Goal: Information Seeking & Learning: Learn about a topic

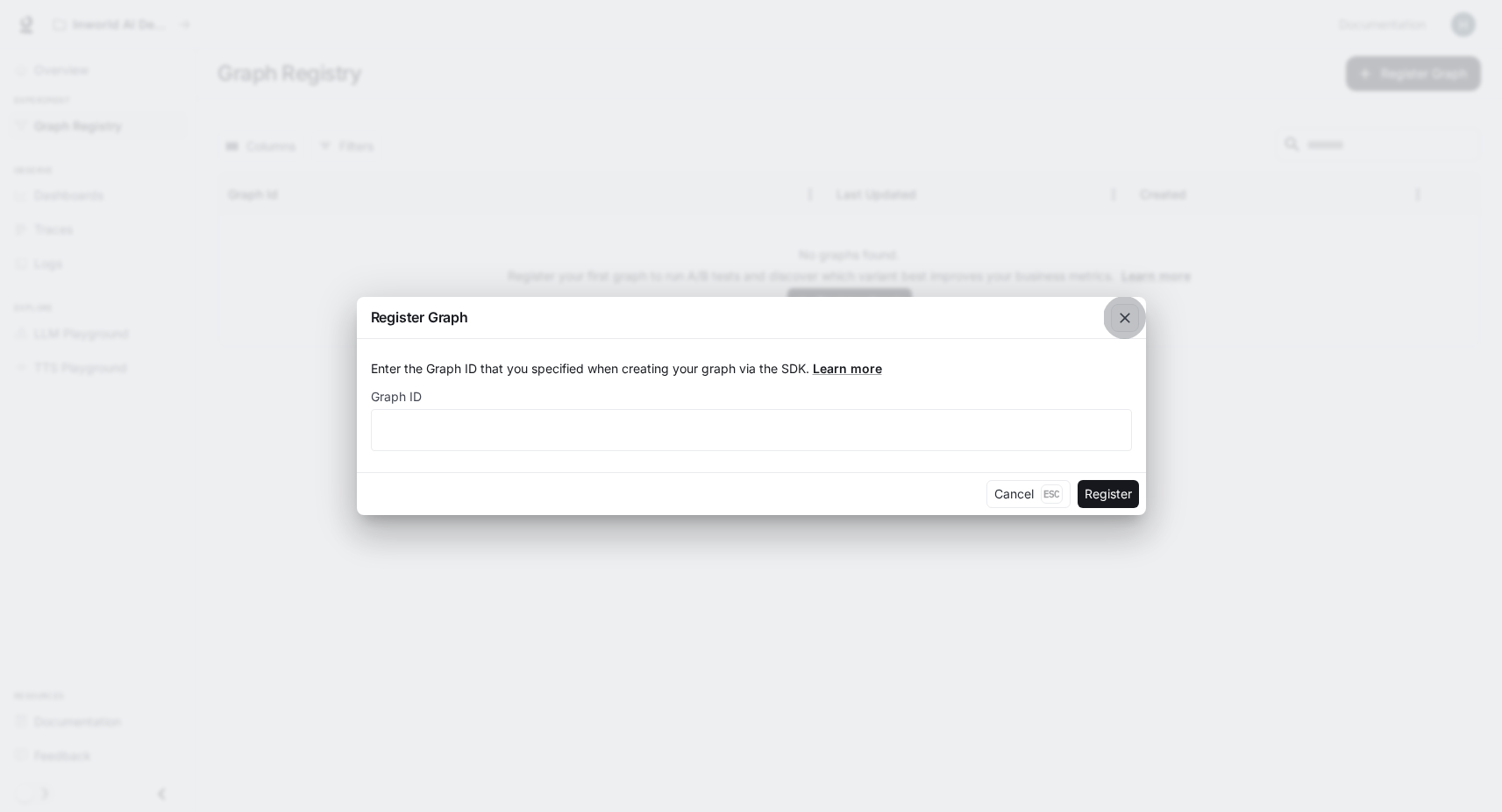
click at [1131, 326] on icon "button" at bounding box center [1124, 317] width 17 height 17
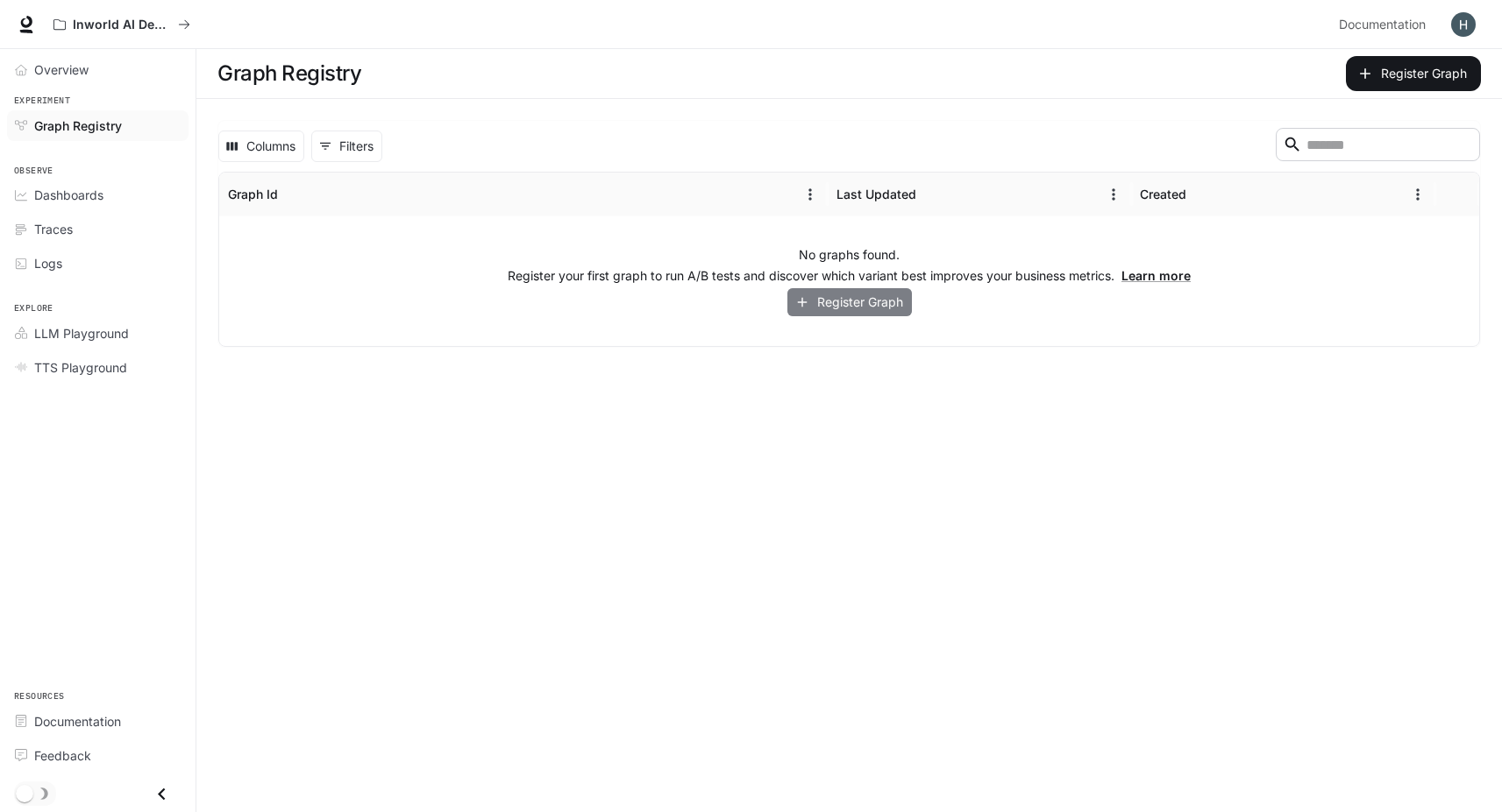
click at [856, 301] on button "Register Graph" at bounding box center [850, 303] width 124 height 29
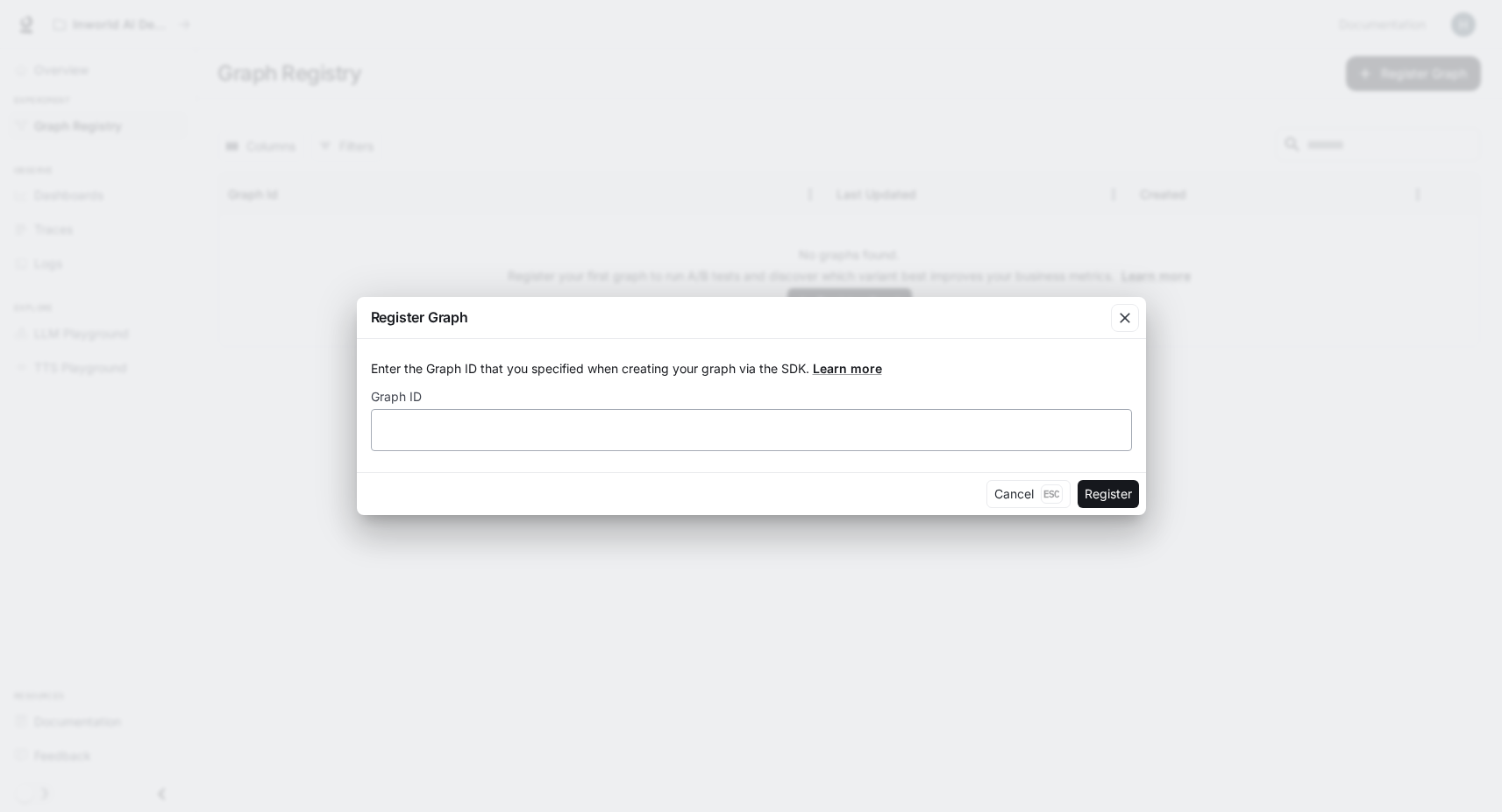
click at [530, 411] on div "​" at bounding box center [751, 431] width 761 height 42
type input "****"
click at [1092, 496] on button "Register" at bounding box center [1108, 494] width 61 height 28
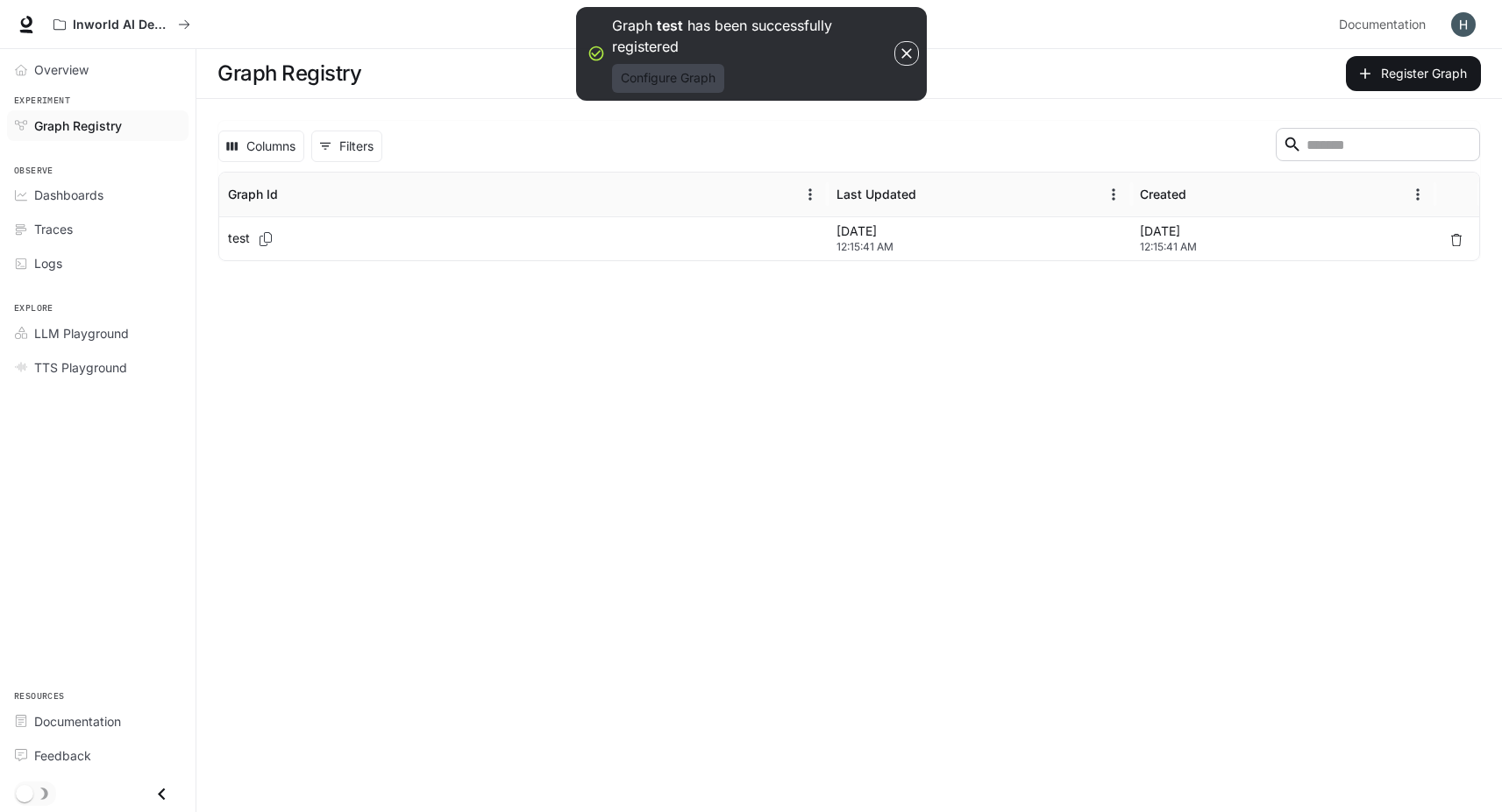
click at [655, 80] on button "Configure Graph" at bounding box center [668, 79] width 113 height 29
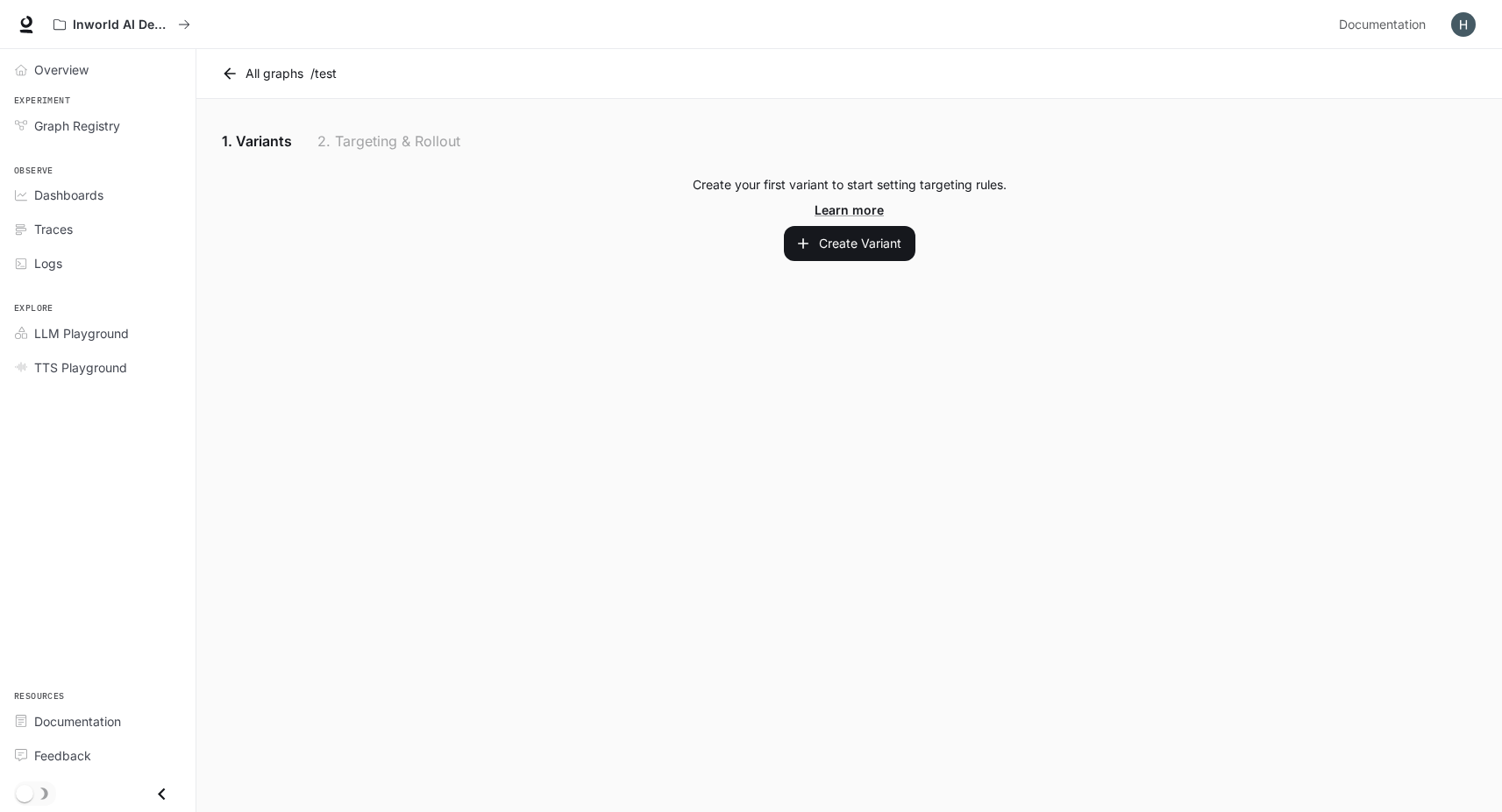
drag, startPoint x: 695, startPoint y: 188, endPoint x: 976, endPoint y: 186, distance: 281.0
click at [972, 185] on p "Create your first variant to start setting targeting rules." at bounding box center [849, 185] width 314 height 17
drag, startPoint x: 993, startPoint y: 186, endPoint x: 777, endPoint y: 190, distance: 216.0
click at [777, 190] on p "Create your first variant to start setting targeting rules." at bounding box center [849, 185] width 314 height 17
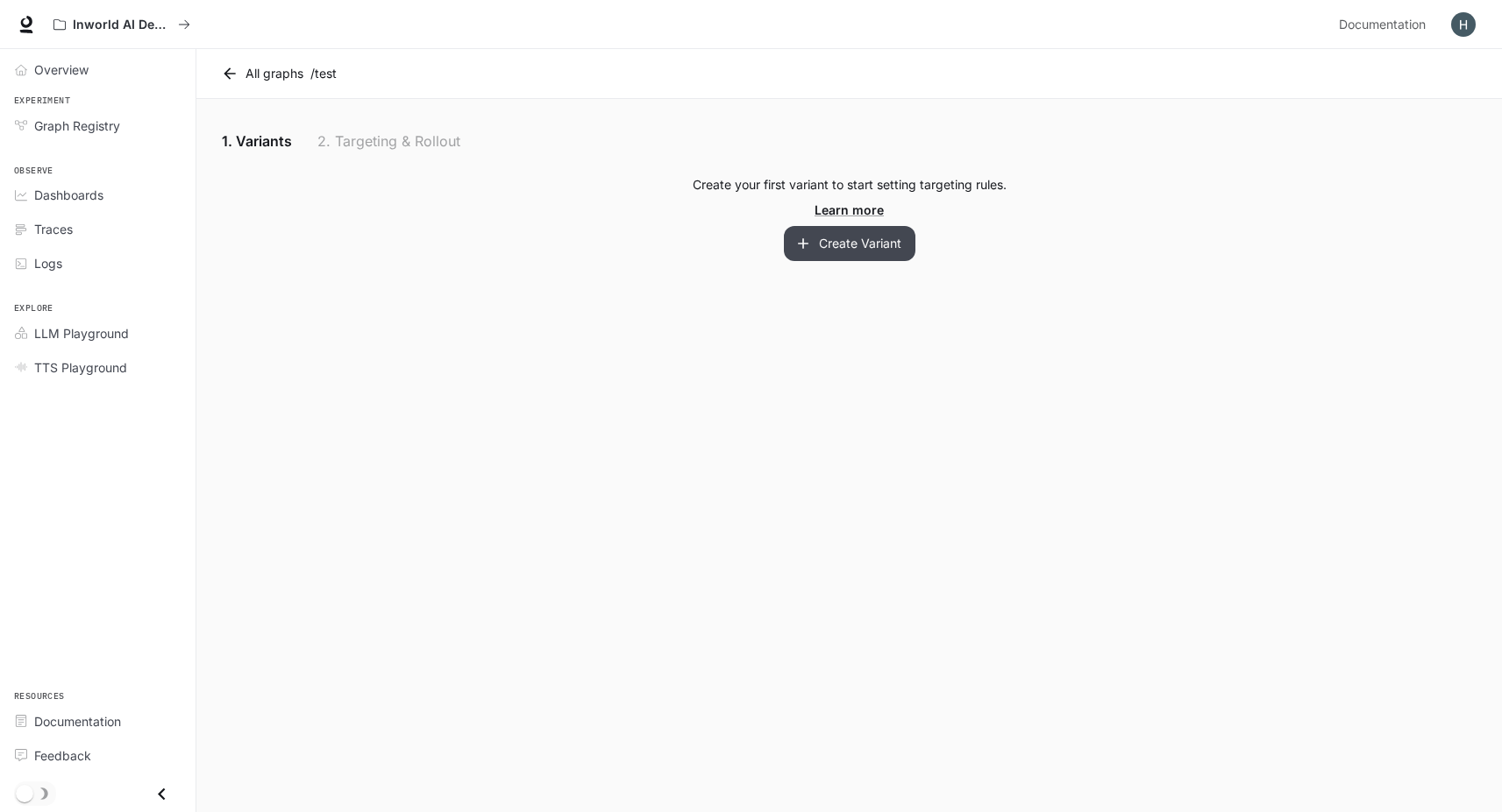
click at [840, 241] on button "Create Variant" at bounding box center [850, 243] width 132 height 35
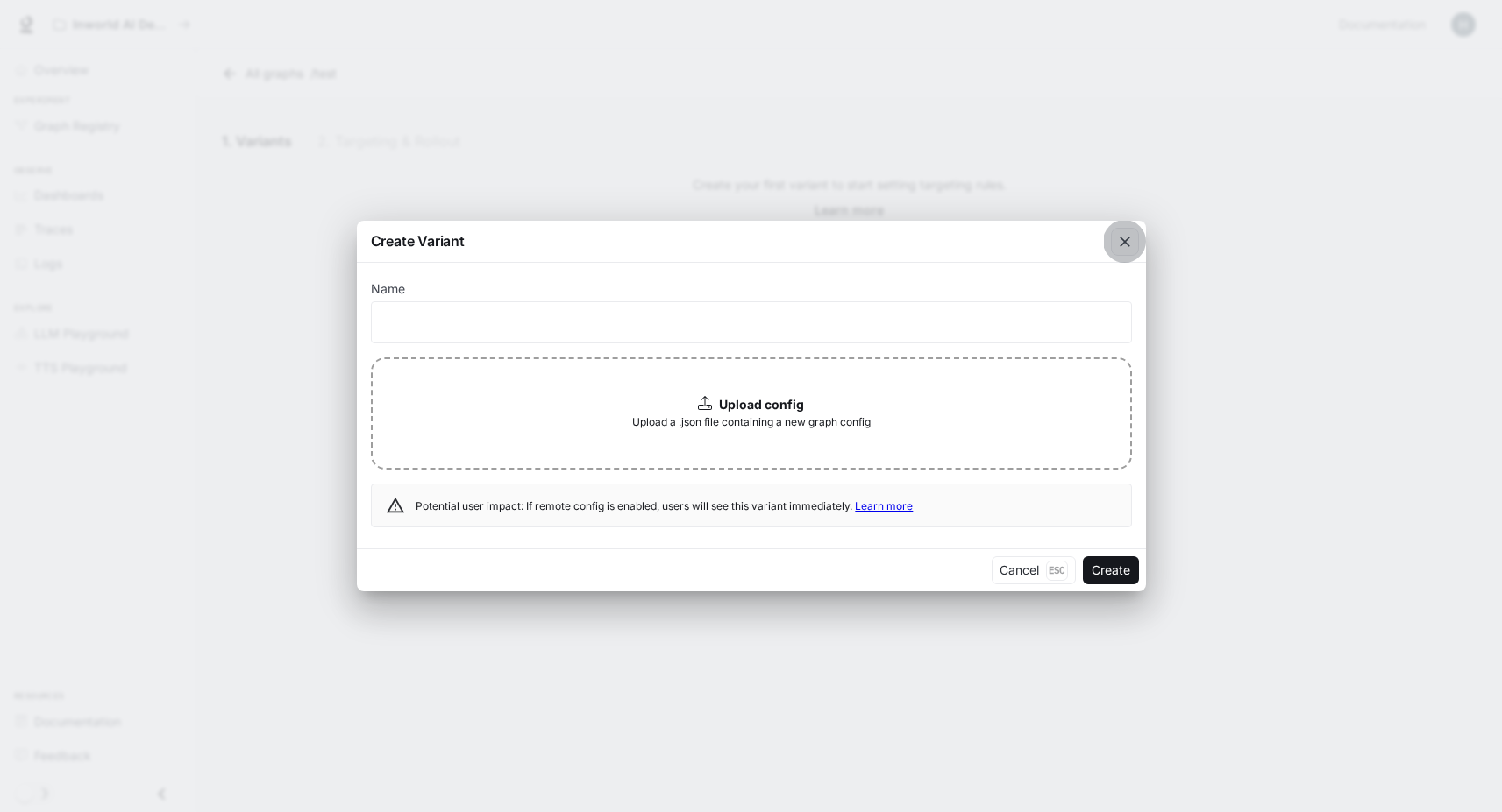
click at [1124, 236] on icon "button" at bounding box center [1124, 241] width 17 height 17
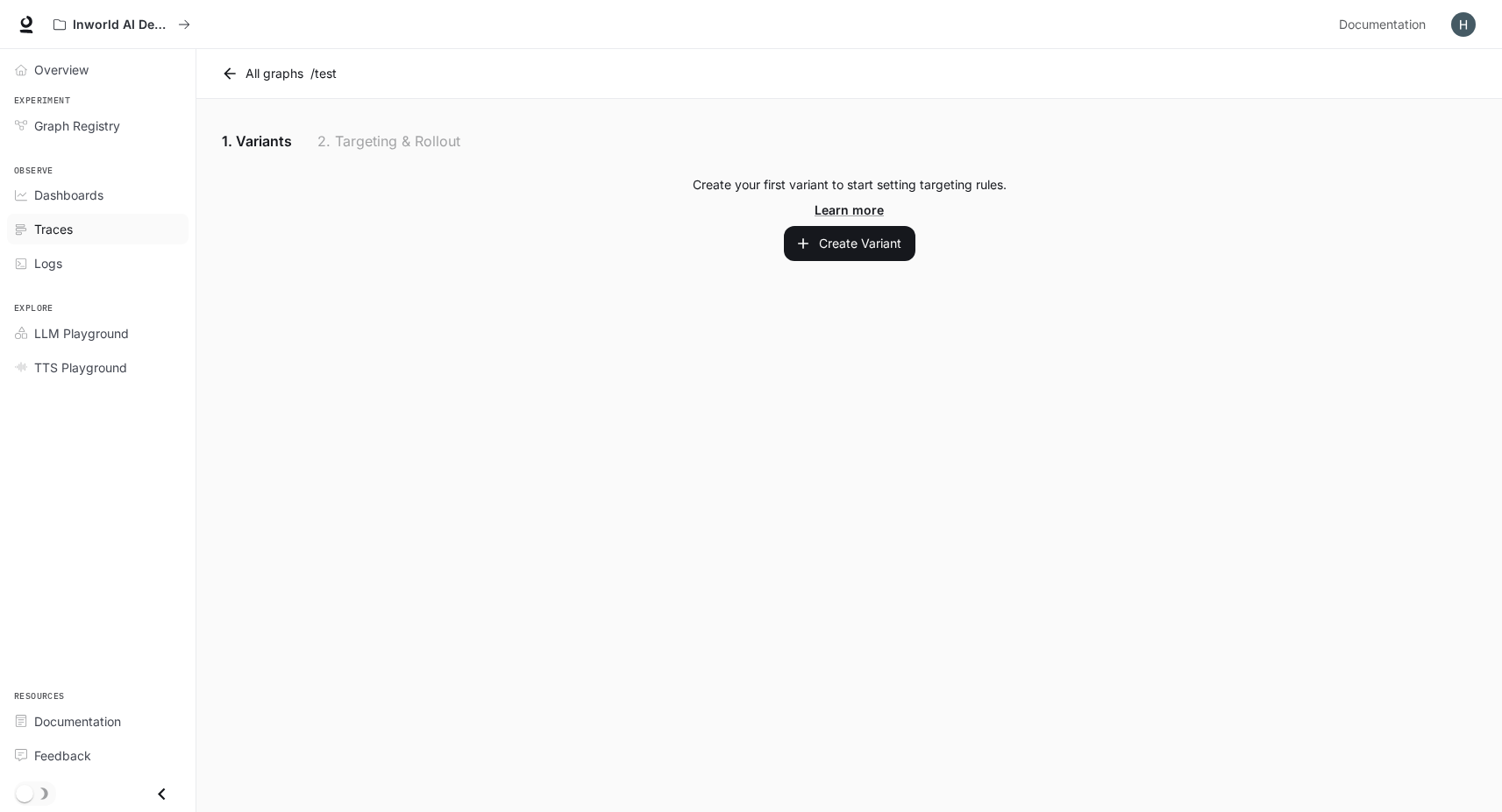
click at [53, 240] on link "Traces" at bounding box center [98, 230] width 181 height 31
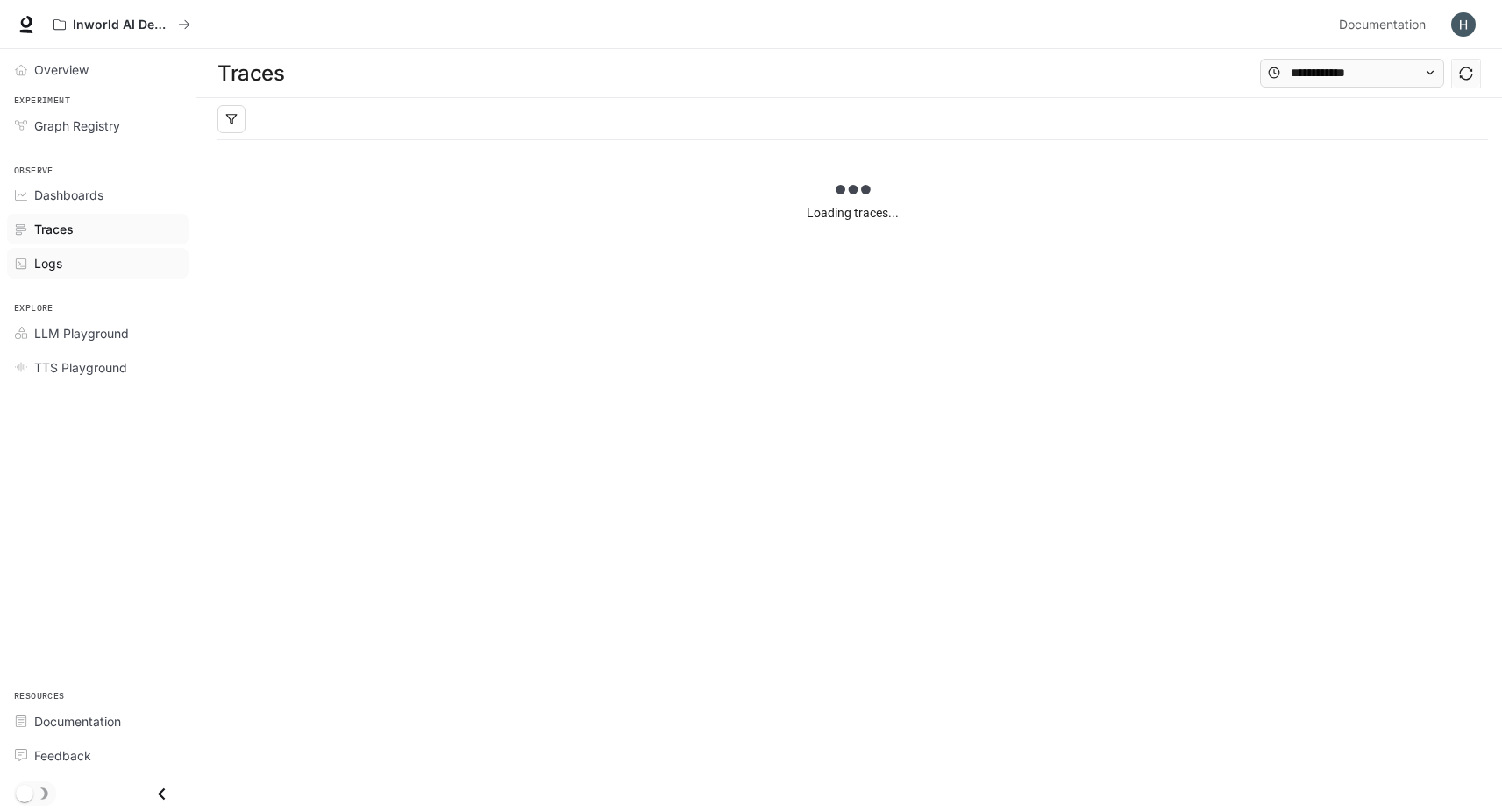
click at [55, 258] on span "Logs" at bounding box center [48, 263] width 28 height 18
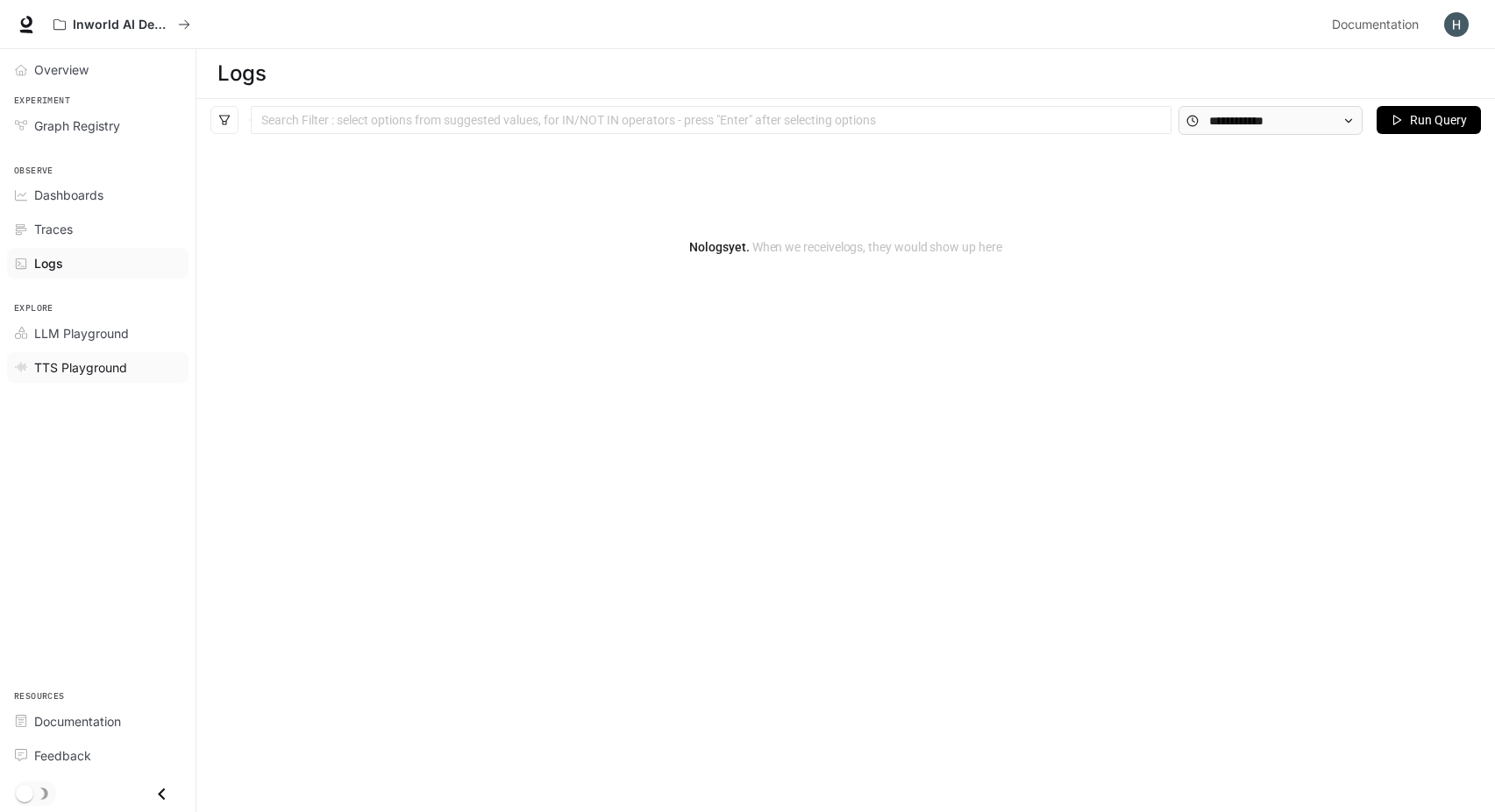
click at [86, 366] on span "TTS Playground" at bounding box center [81, 368] width 93 height 18
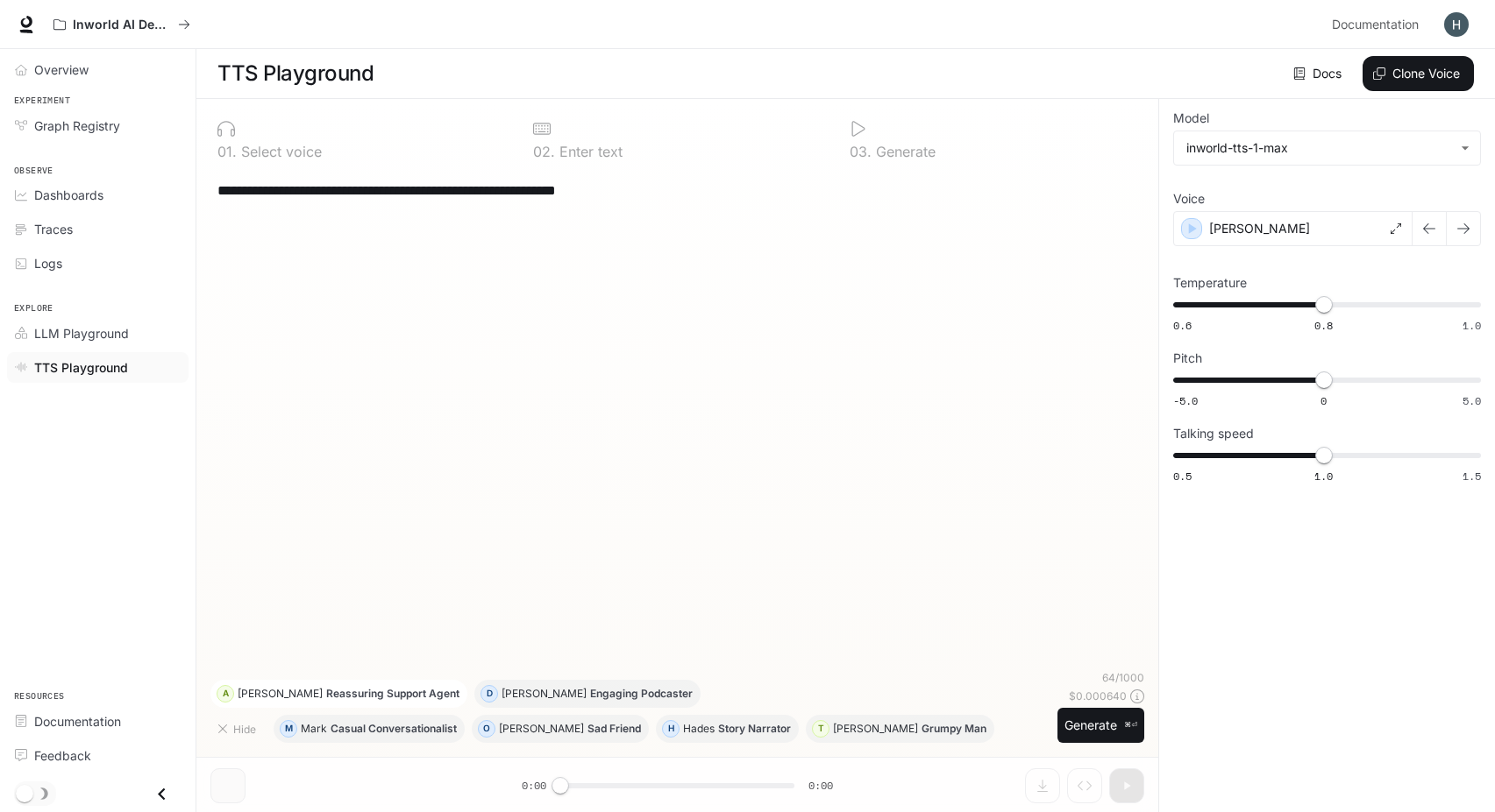
click at [327, 695] on p "Reassuring Support Agent" at bounding box center [393, 694] width 134 height 11
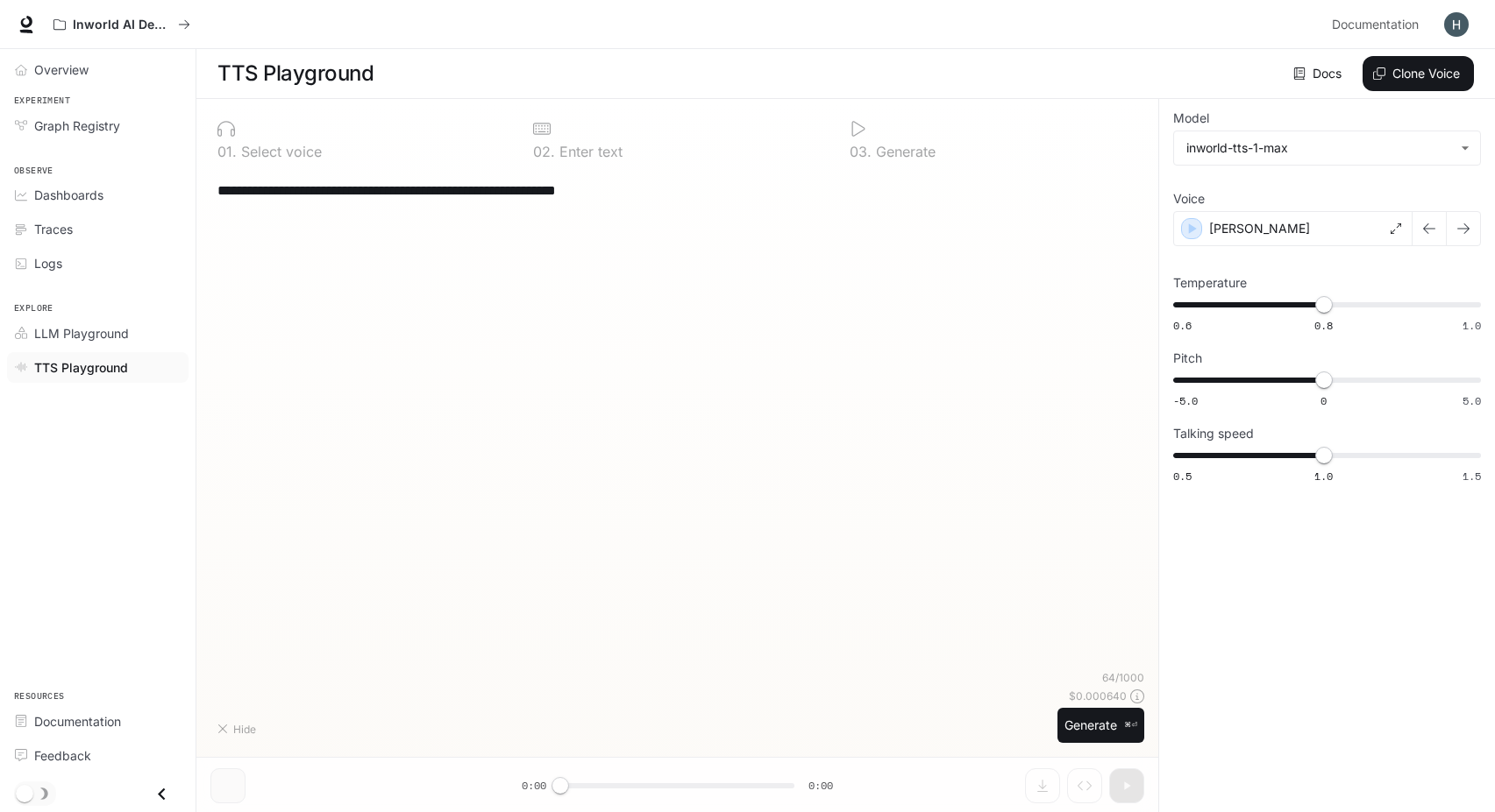
type textarea "**********"
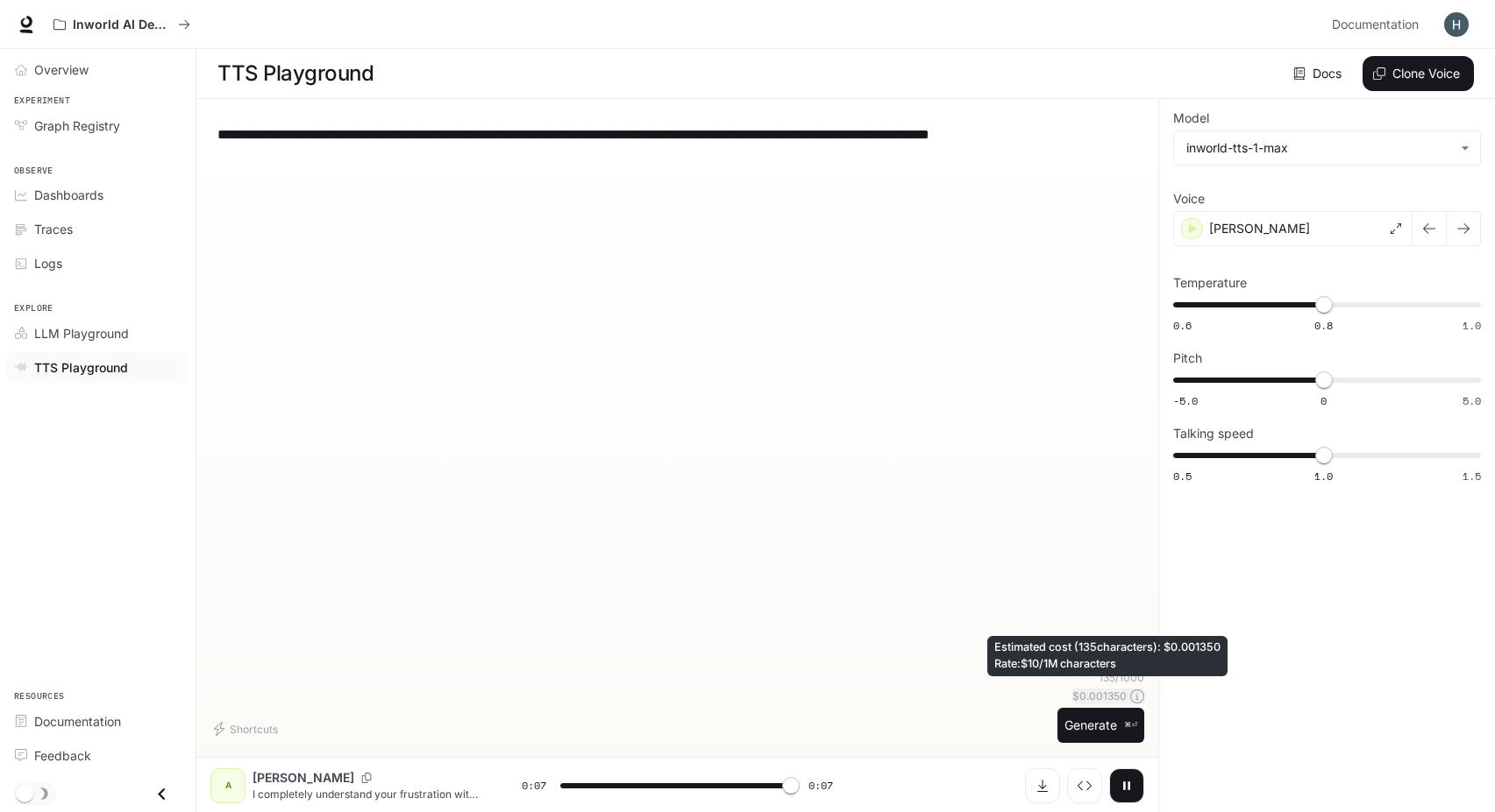
type input "*"
click at [1138, 700] on icon at bounding box center [1136, 696] width 14 height 14
drag, startPoint x: 1110, startPoint y: 669, endPoint x: 993, endPoint y: 664, distance: 117.1
click at [993, 664] on div "Estimated cost ( 135 characters): $ 0.001350 Rate: $10/1M characters" at bounding box center [1107, 657] width 241 height 40
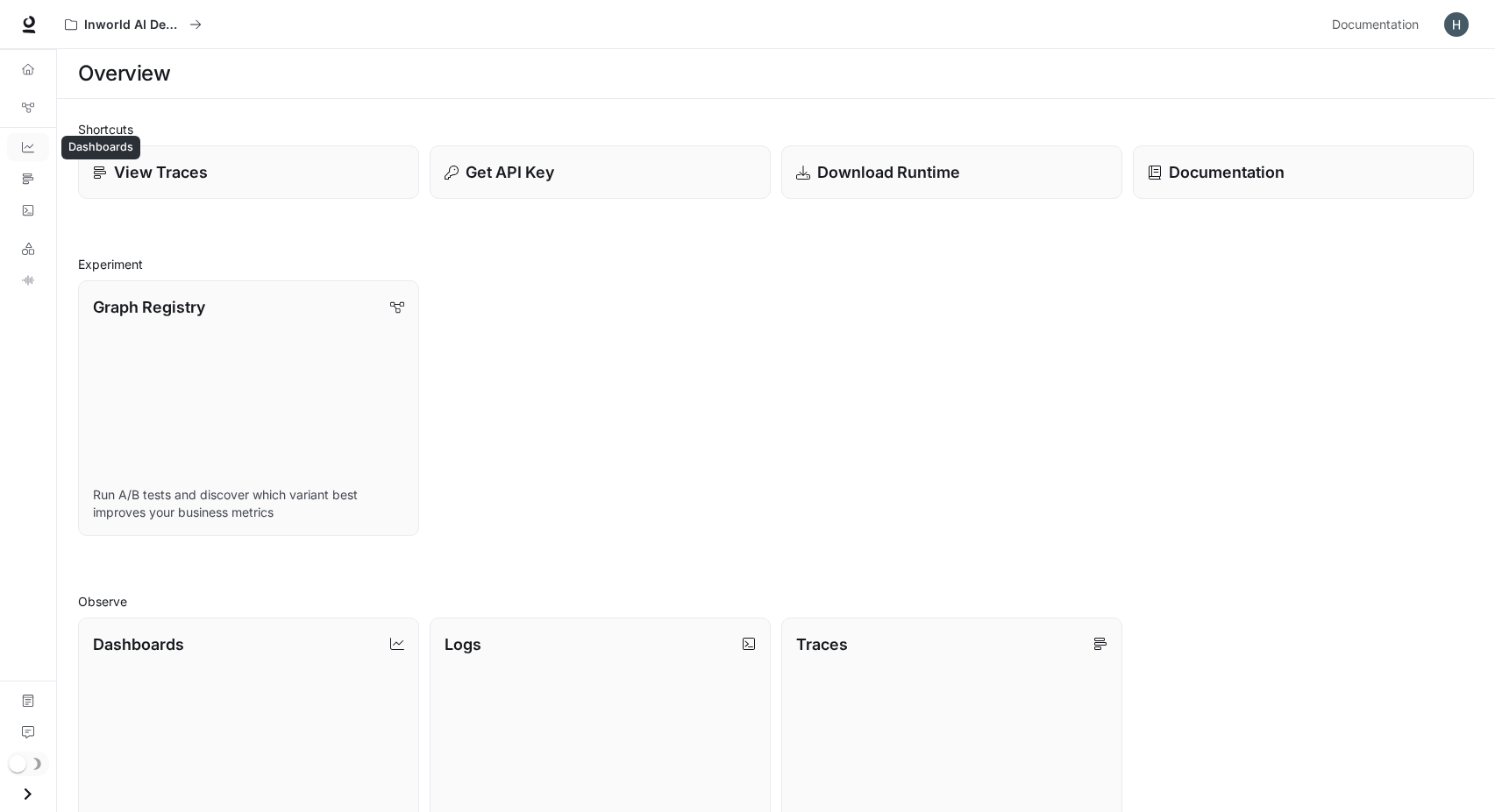
click at [34, 150] on link "Dashboards" at bounding box center [28, 147] width 42 height 28
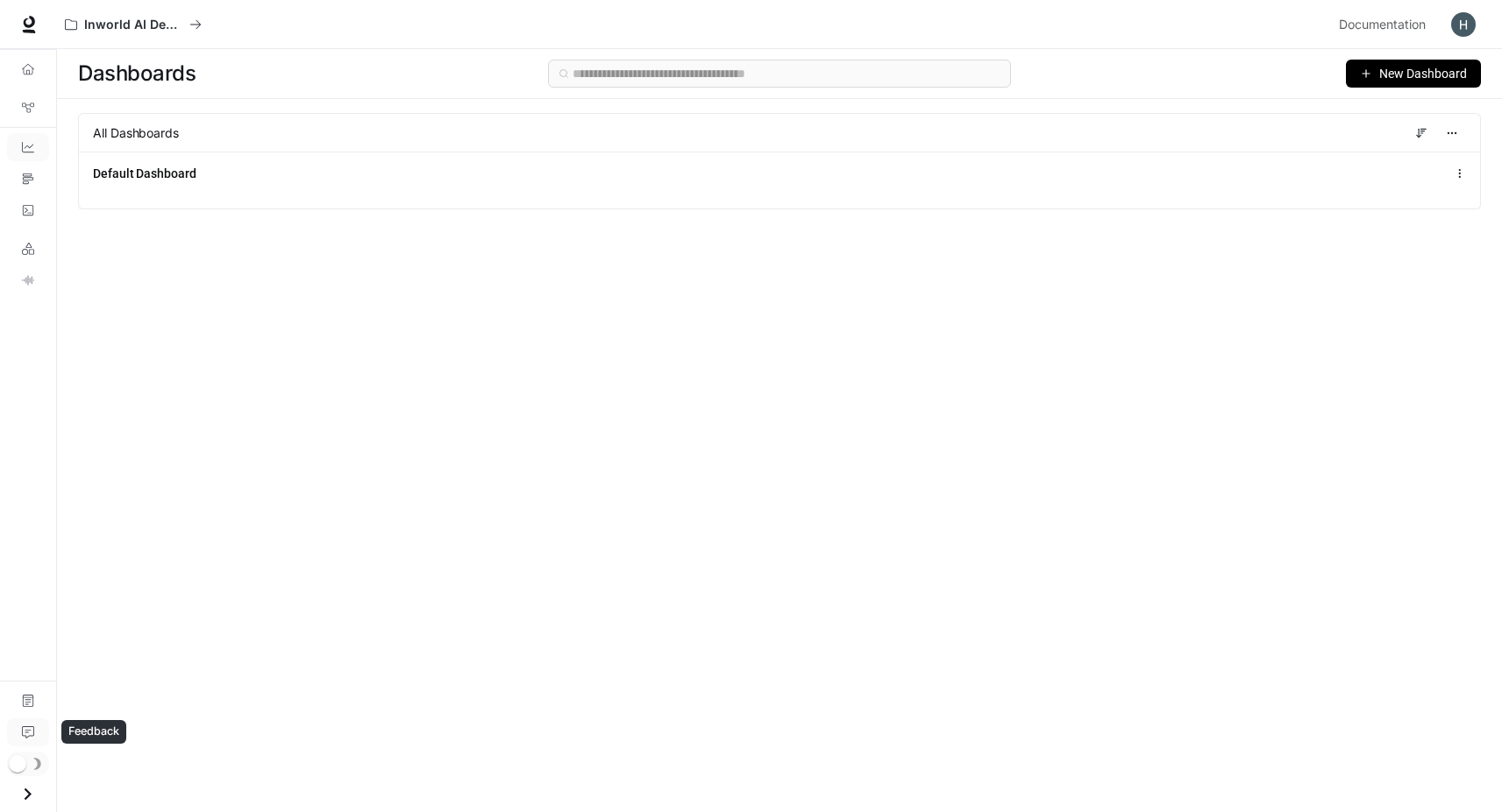
click at [31, 738] on icon "Feedback" at bounding box center [27, 732] width 12 height 12
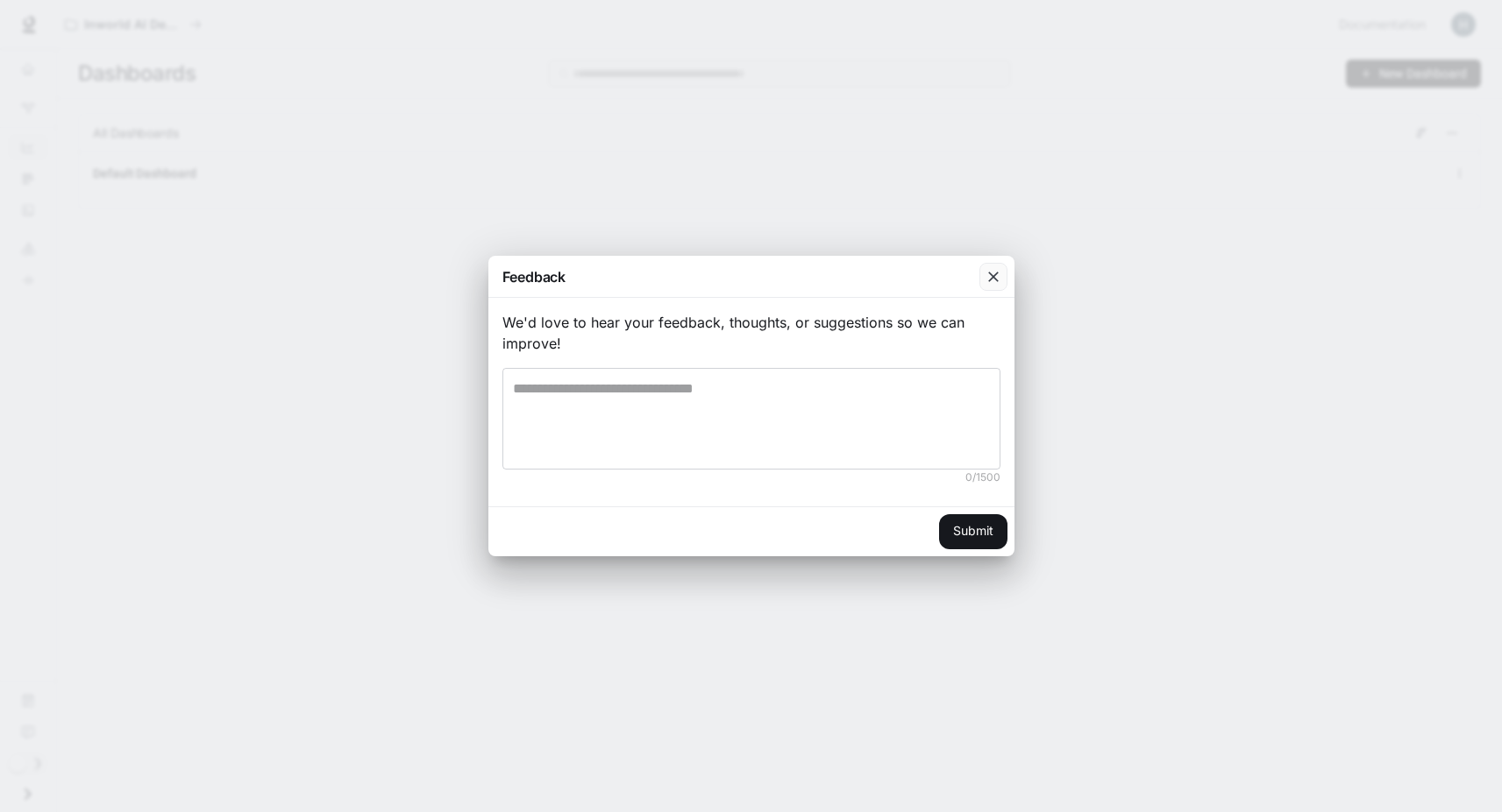
click at [1002, 269] on div "button" at bounding box center [993, 277] width 28 height 28
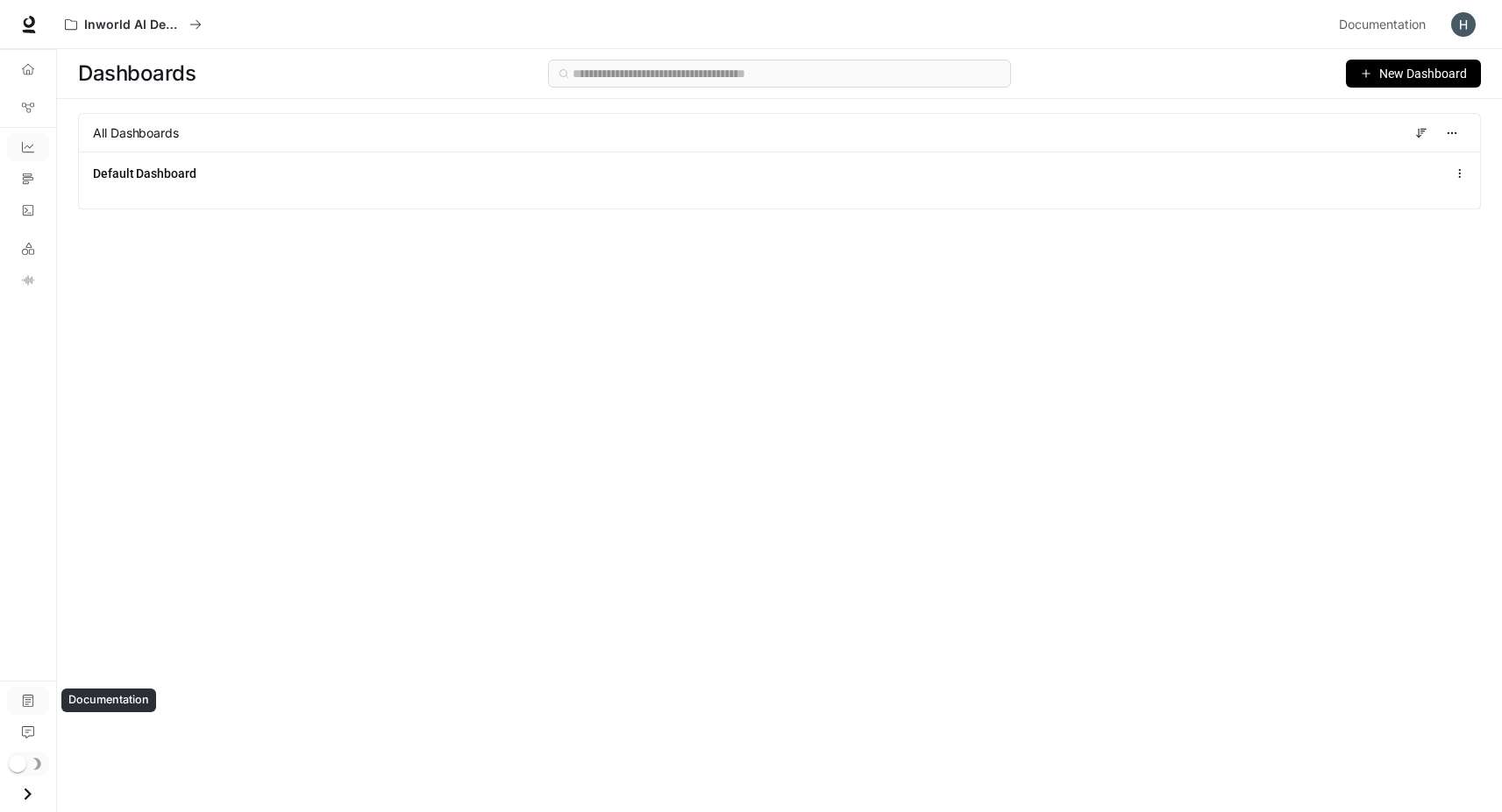
click at [40, 702] on link "Documentation" at bounding box center [28, 700] width 42 height 28
click at [29, 287] on link "TTS Playground" at bounding box center [28, 280] width 42 height 28
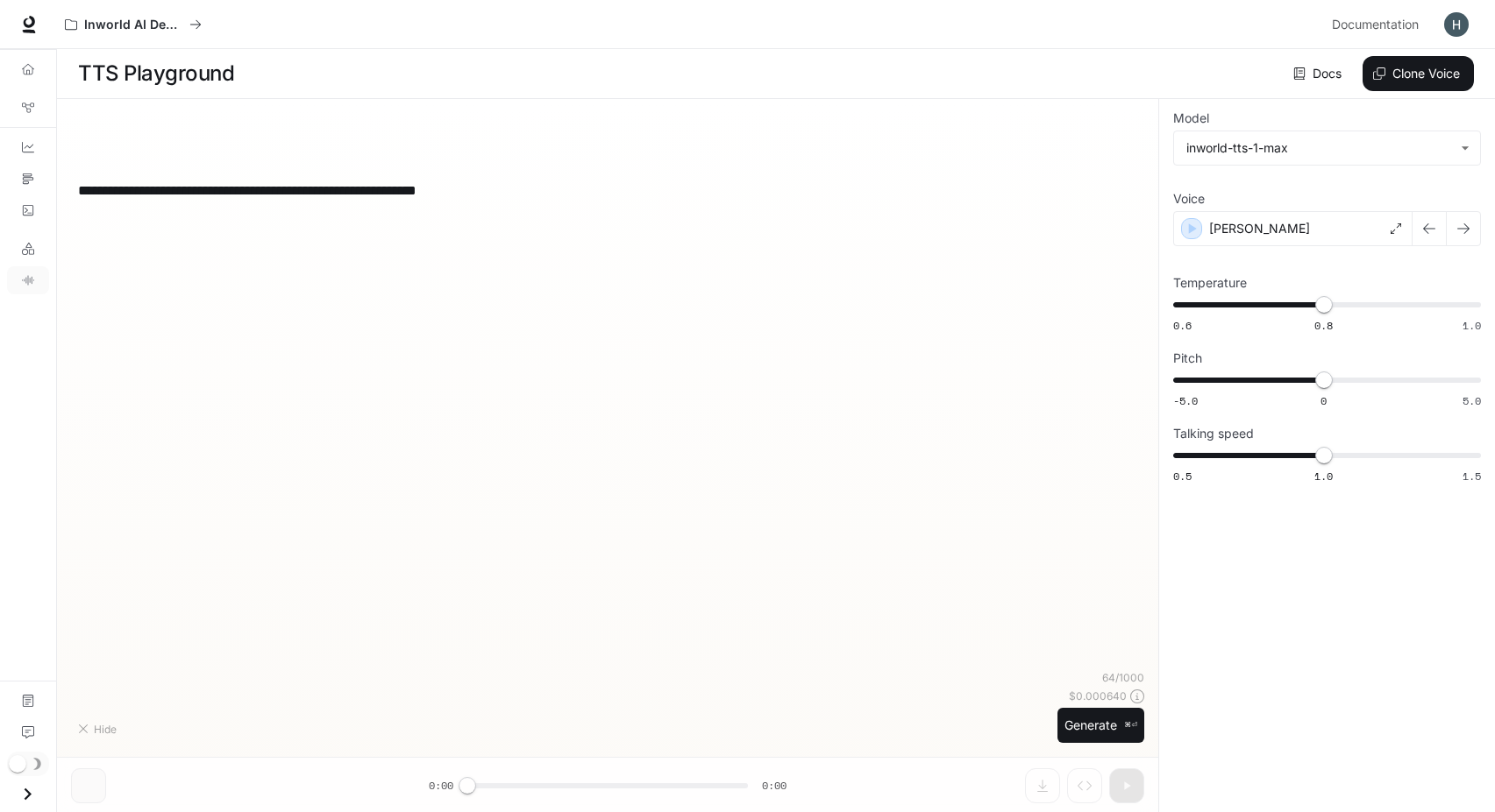
type textarea "**********"
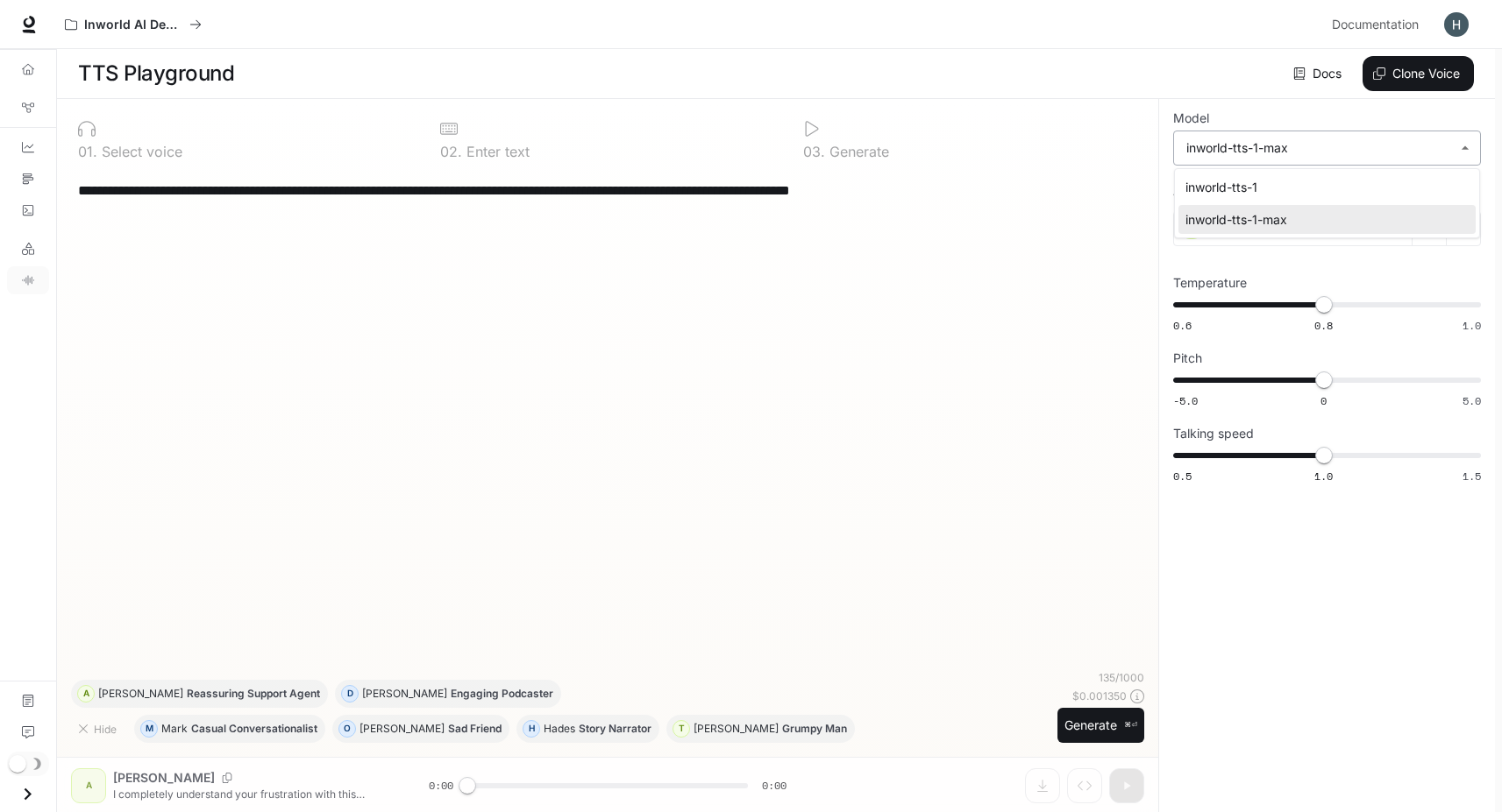
click at [1422, 148] on body "**********" at bounding box center [751, 406] width 1502 height 813
click at [1422, 148] on div at bounding box center [751, 406] width 1502 height 812
click at [1346, 232] on div "Ashley" at bounding box center [1293, 229] width 240 height 35
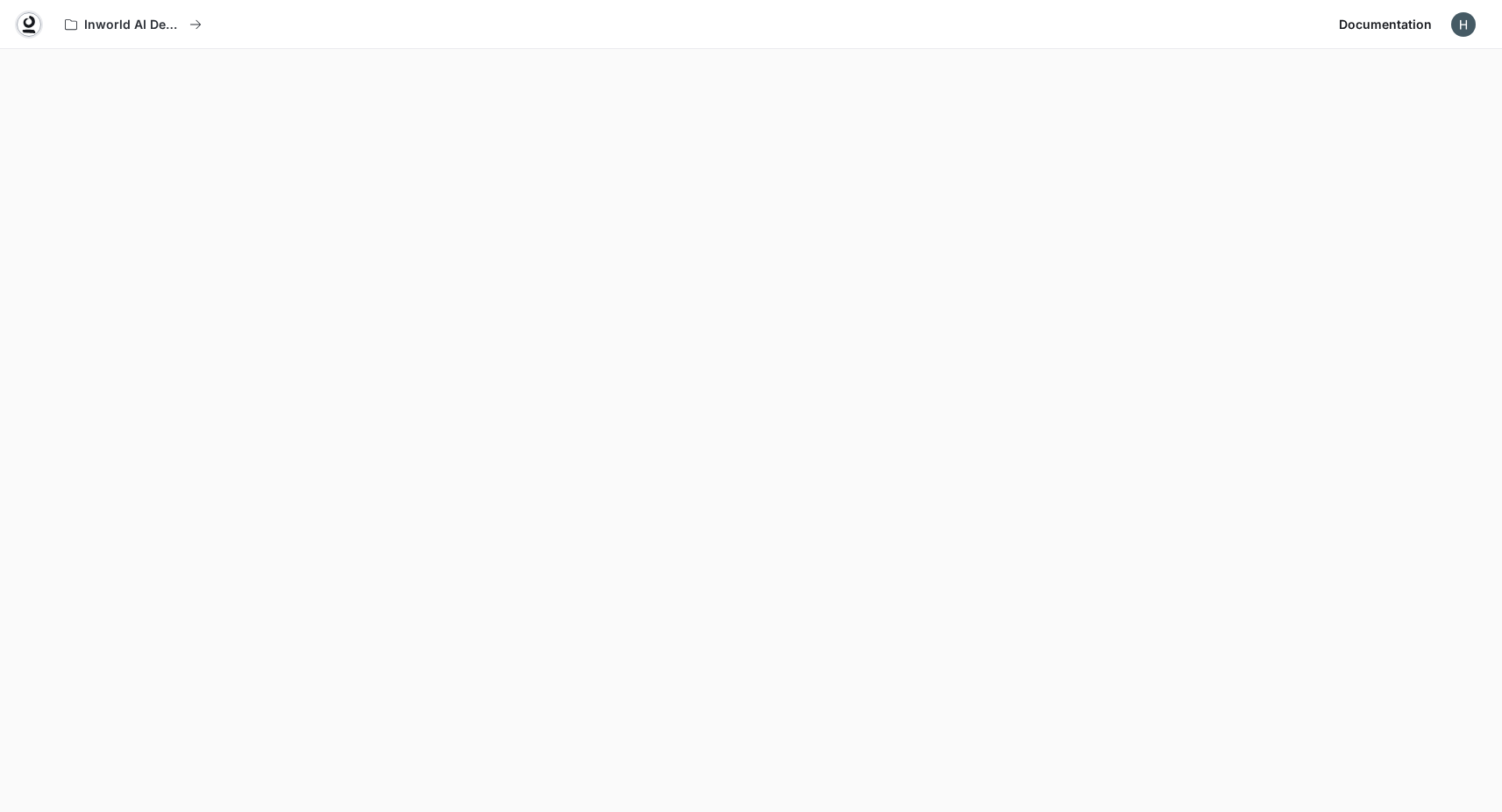
click at [23, 18] on icon at bounding box center [28, 24] width 17 height 17
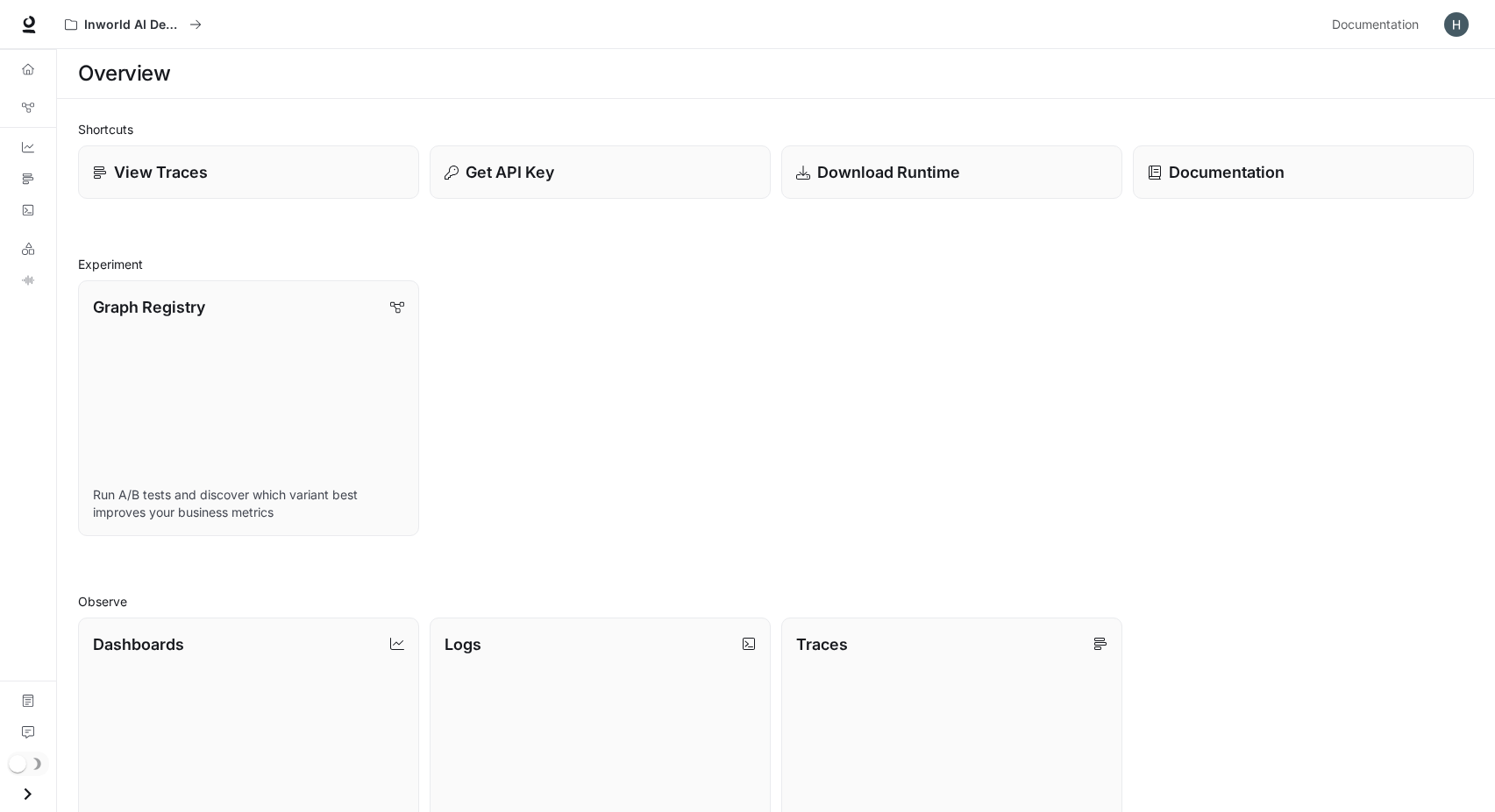
click at [1457, 20] on img "button" at bounding box center [1457, 24] width 25 height 25
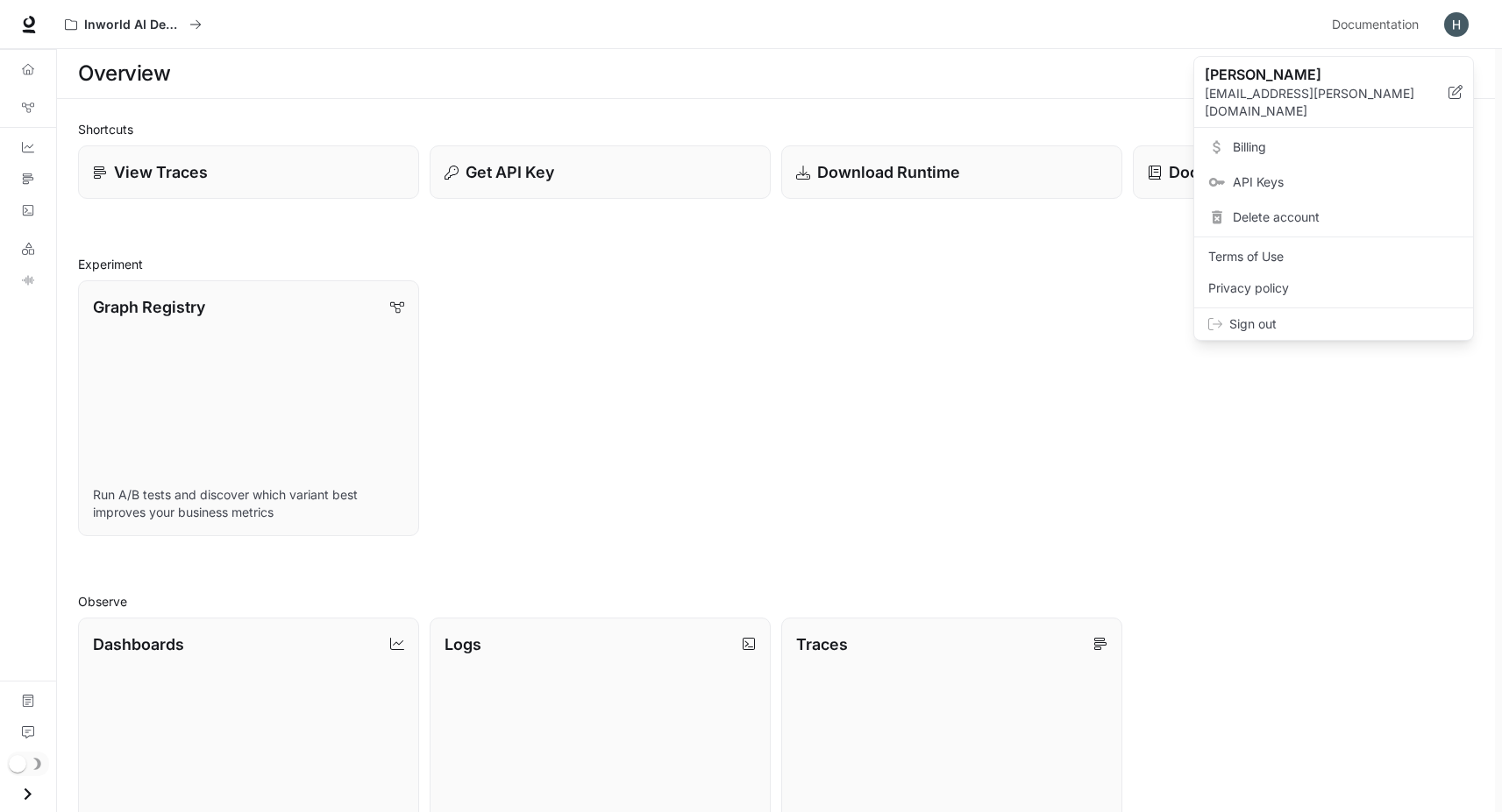
click at [1295, 174] on span "API Keys" at bounding box center [1346, 182] width 226 height 17
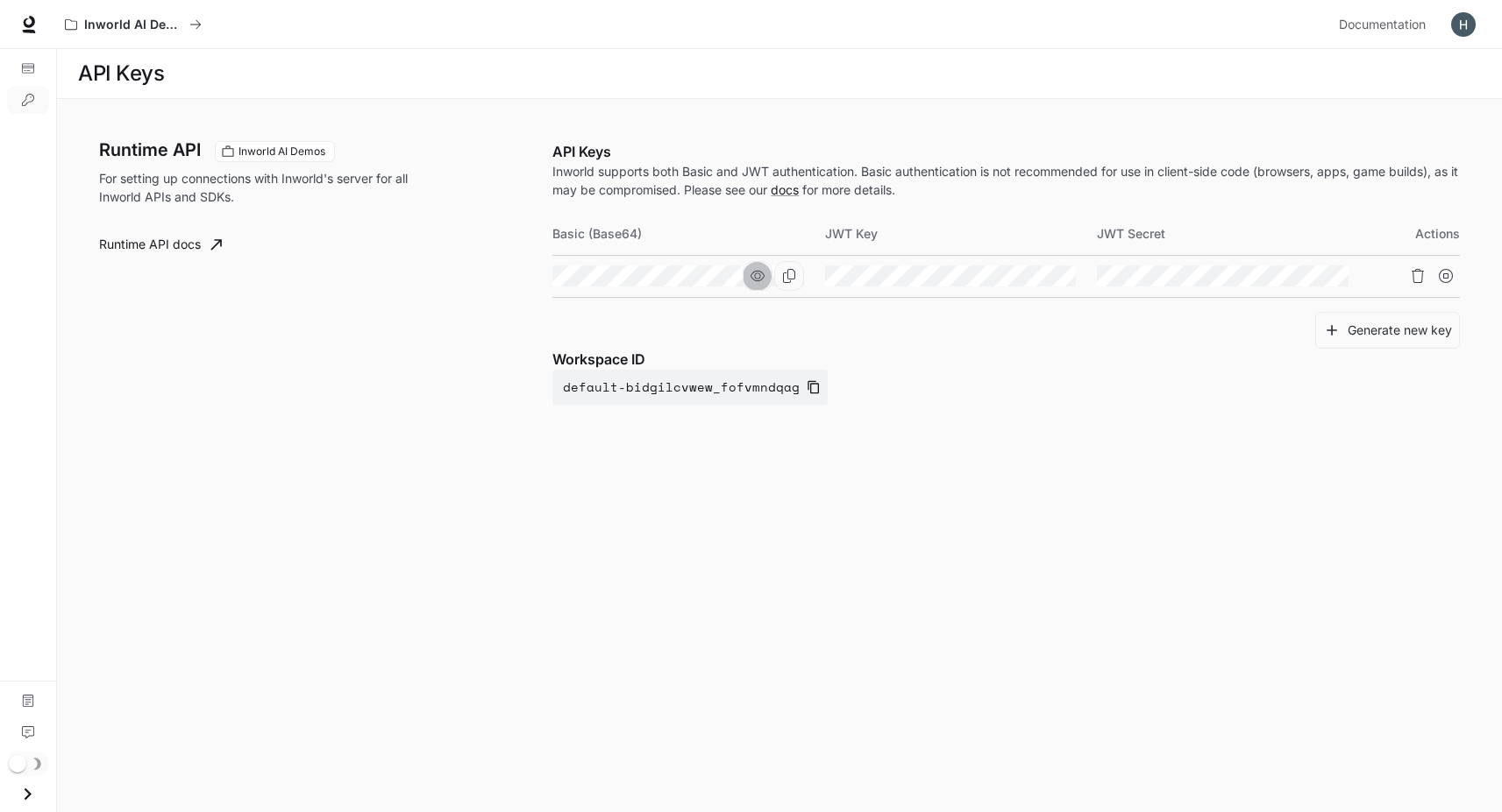
click at [756, 277] on icon "button" at bounding box center [756, 275] width 14 height 14
click at [761, 282] on icon "button" at bounding box center [756, 275] width 14 height 14
click at [778, 275] on button "Copy Basic (Base64)" at bounding box center [789, 276] width 30 height 30
